Goal: Task Accomplishment & Management: Manage account settings

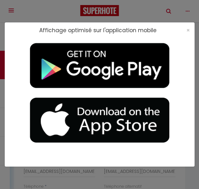
select select "DE"
select select "34978"
select select "15:00"
select select "10:30"
select select "2"
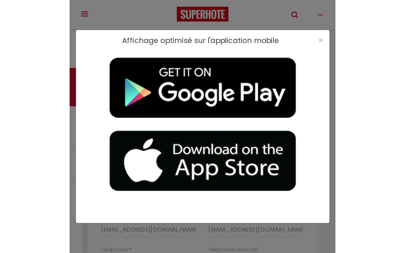
scroll to position [56, 0]
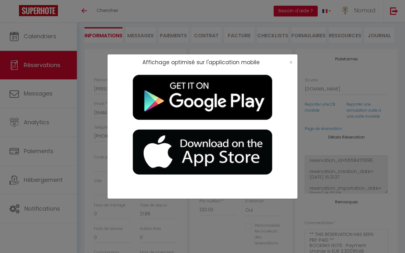
click at [199, 62] on div "×" at bounding box center [289, 62] width 16 height 6
click at [199, 62] on span "×" at bounding box center [290, 62] width 3 height 8
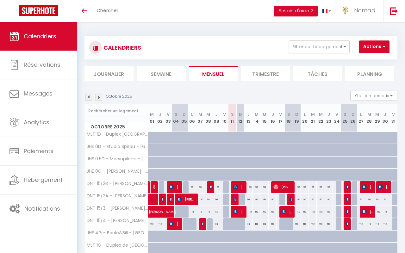
scroll to position [17, 0]
click at [52, 48] on link "Calendriers" at bounding box center [38, 36] width 77 height 28
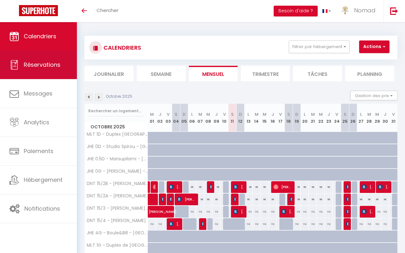
click at [51, 66] on span "Réservations" at bounding box center [42, 65] width 37 height 8
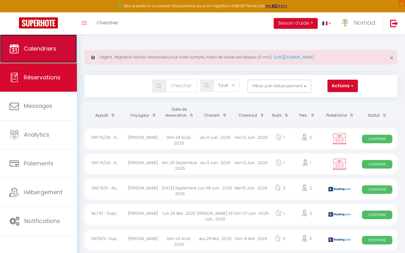
click at [46, 48] on span "Calendriers" at bounding box center [40, 49] width 33 height 8
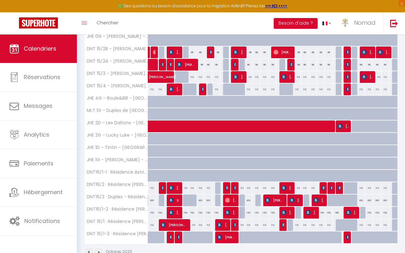
scroll to position [175, 0]
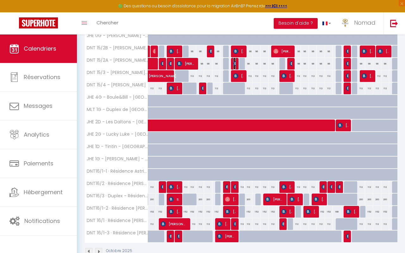
click at [235, 65] on img at bounding box center [235, 63] width 5 height 5
select select "OK"
select select "1"
select select "0"
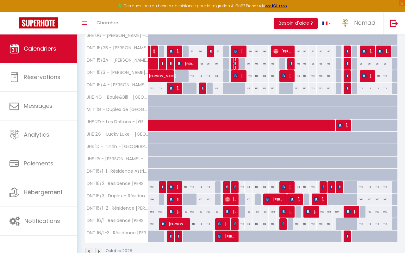
select select "1"
select select
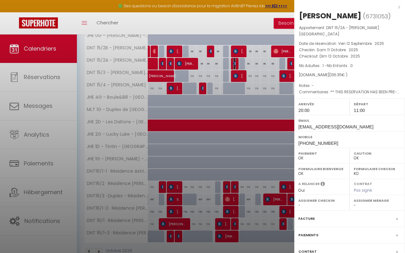
select select "21644"
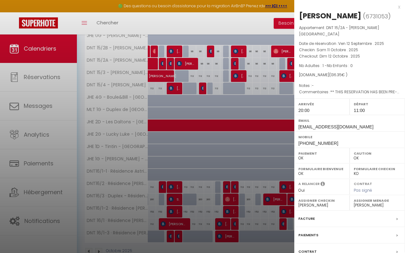
click at [225, 20] on div at bounding box center [202, 126] width 405 height 253
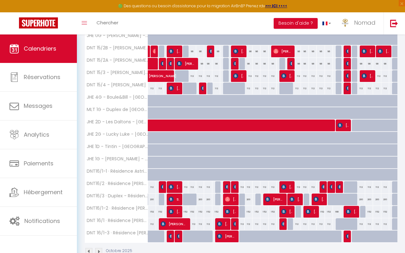
click at [236, 65] on div "96" at bounding box center [240, 64] width 8 height 12
type input "96"
type input "Dim 12 Octobre 2025"
type input "Lun 13 Octobre 2025"
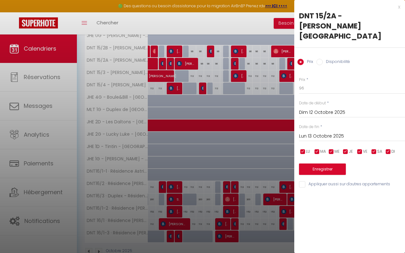
click at [236, 65] on div at bounding box center [202, 126] width 405 height 253
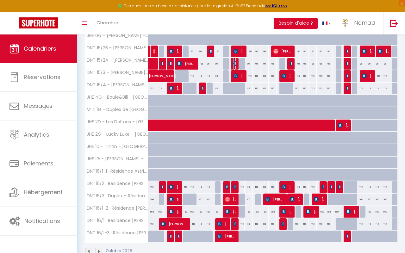
click at [234, 64] on img at bounding box center [235, 63] width 5 height 5
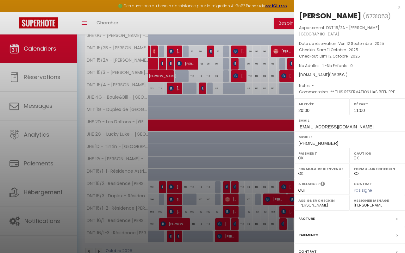
click at [235, 63] on div at bounding box center [202, 126] width 405 height 253
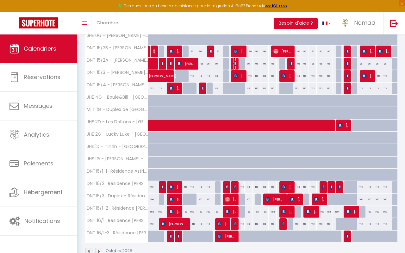
click at [235, 63] on img at bounding box center [235, 63] width 5 height 5
